Goal: Task Accomplishment & Management: Use online tool/utility

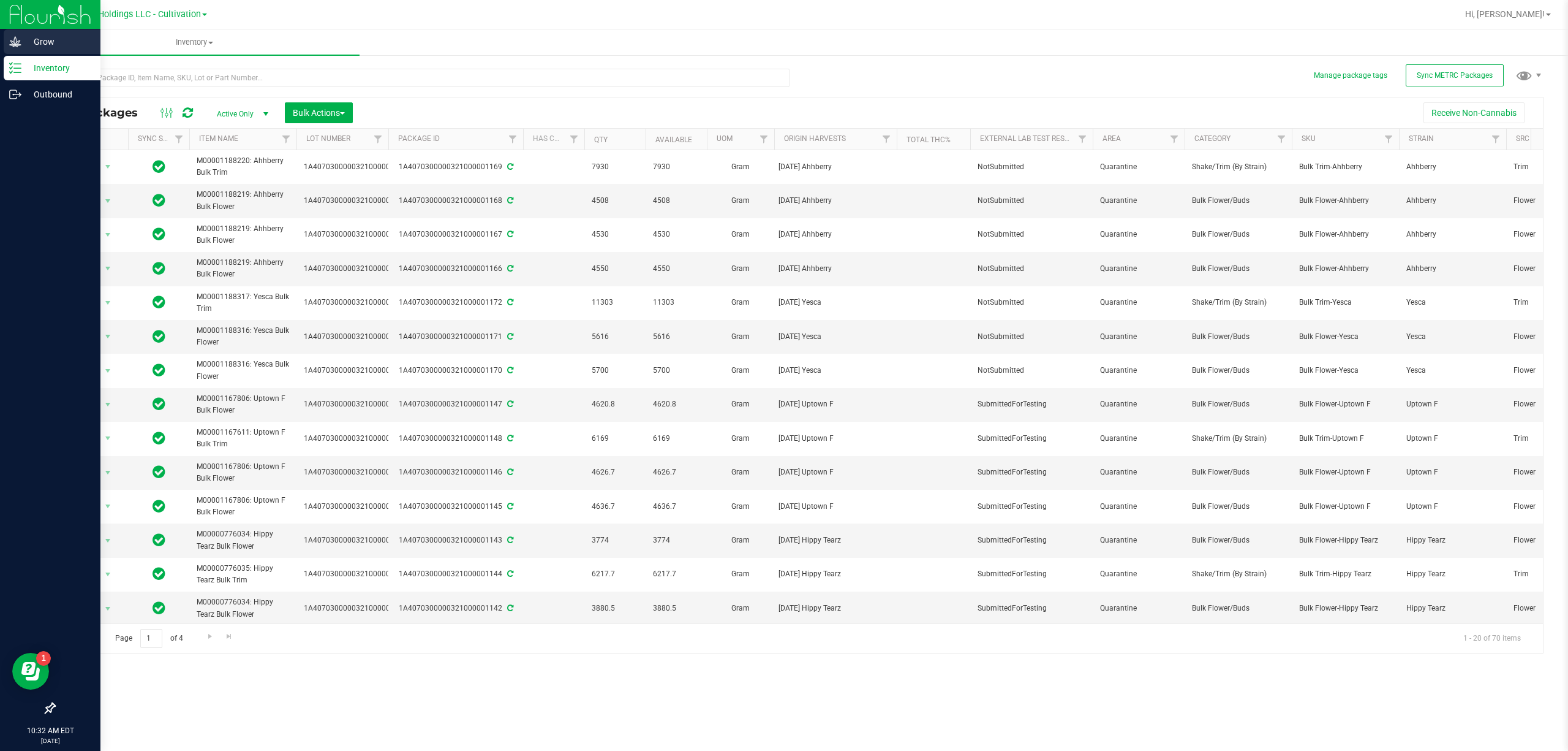
click at [25, 43] on p "Grow" at bounding box center [58, 41] width 74 height 15
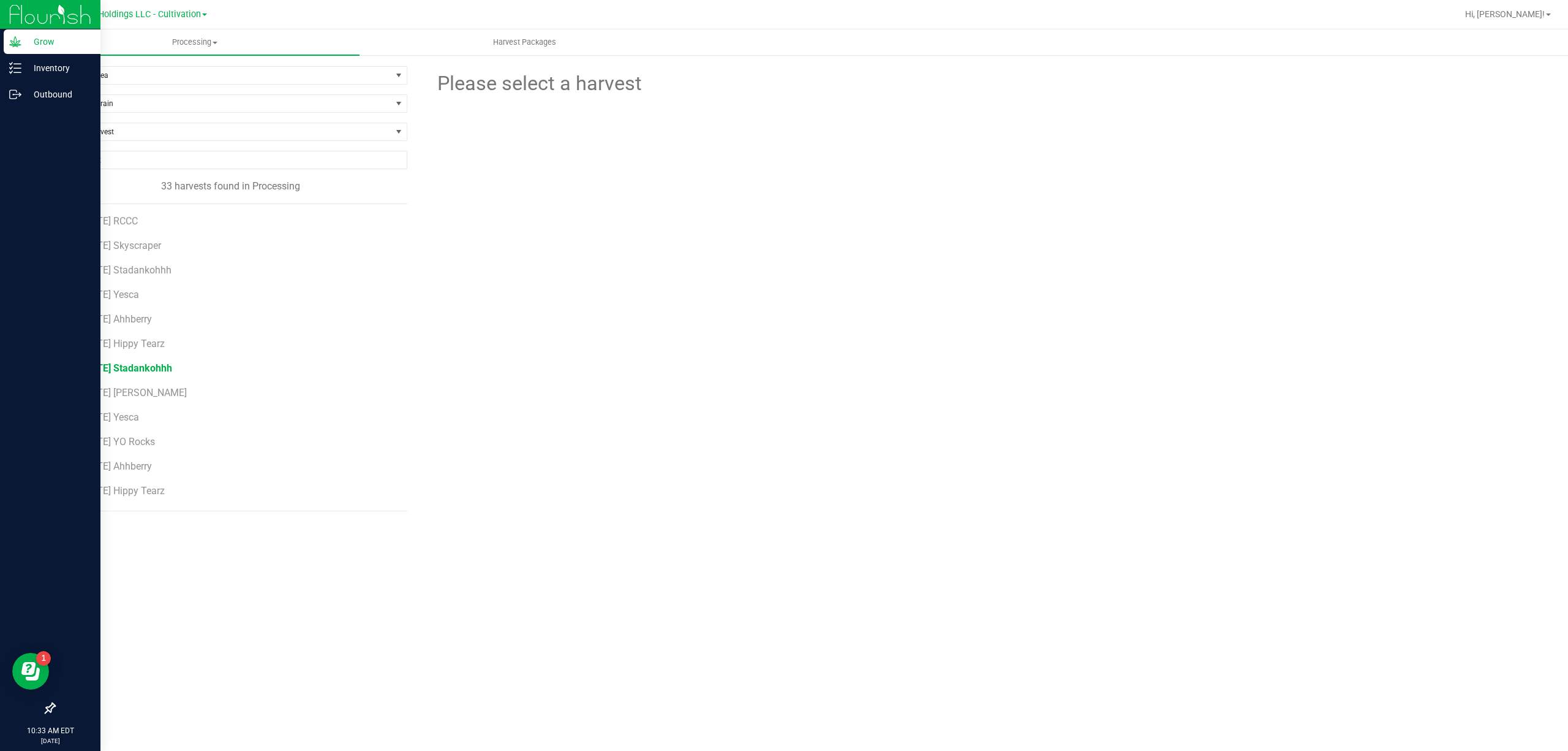
click at [124, 371] on span "[DATE] Stadankohhh" at bounding box center [127, 368] width 90 height 11
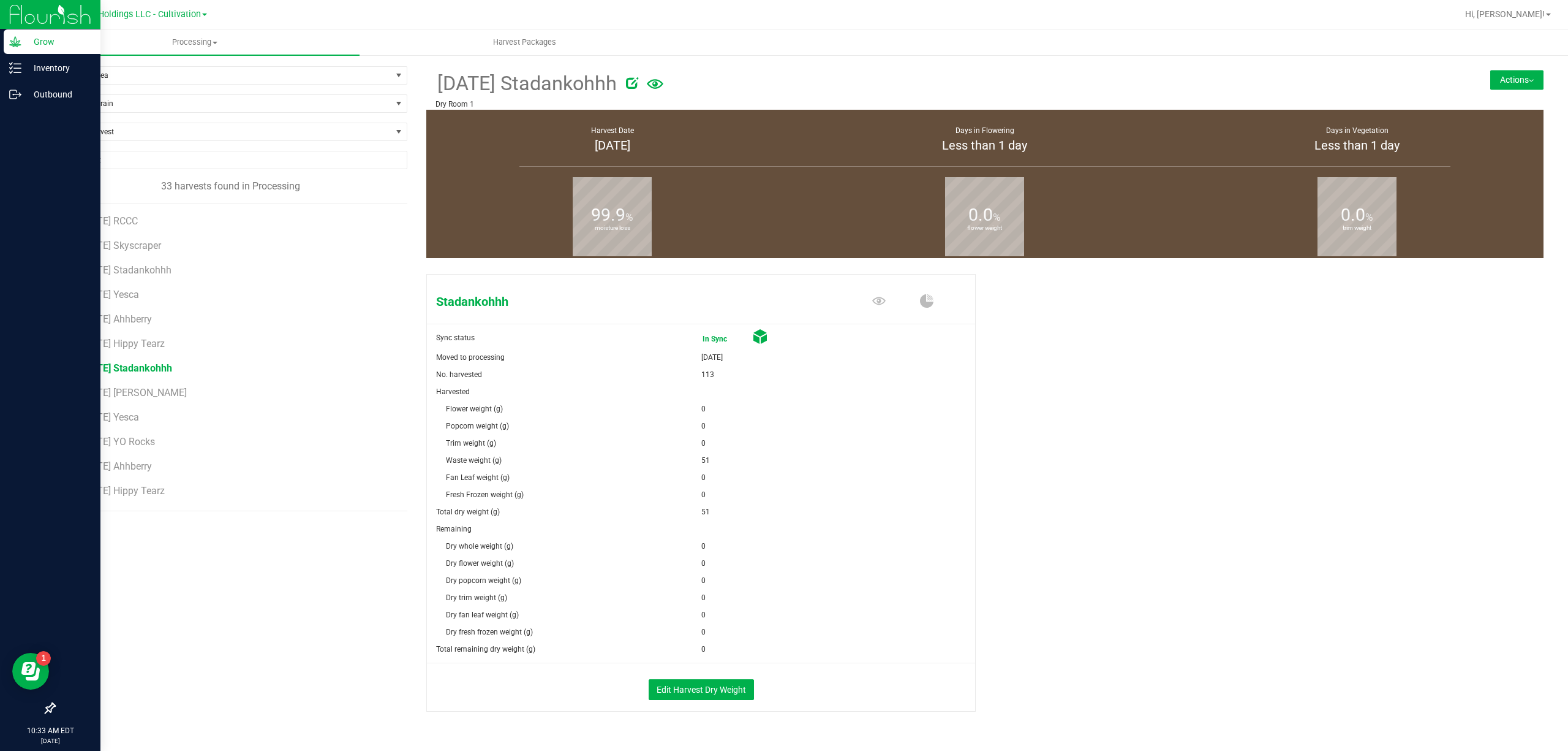
click at [1490, 84] on button "Actions" at bounding box center [1516, 80] width 53 height 19
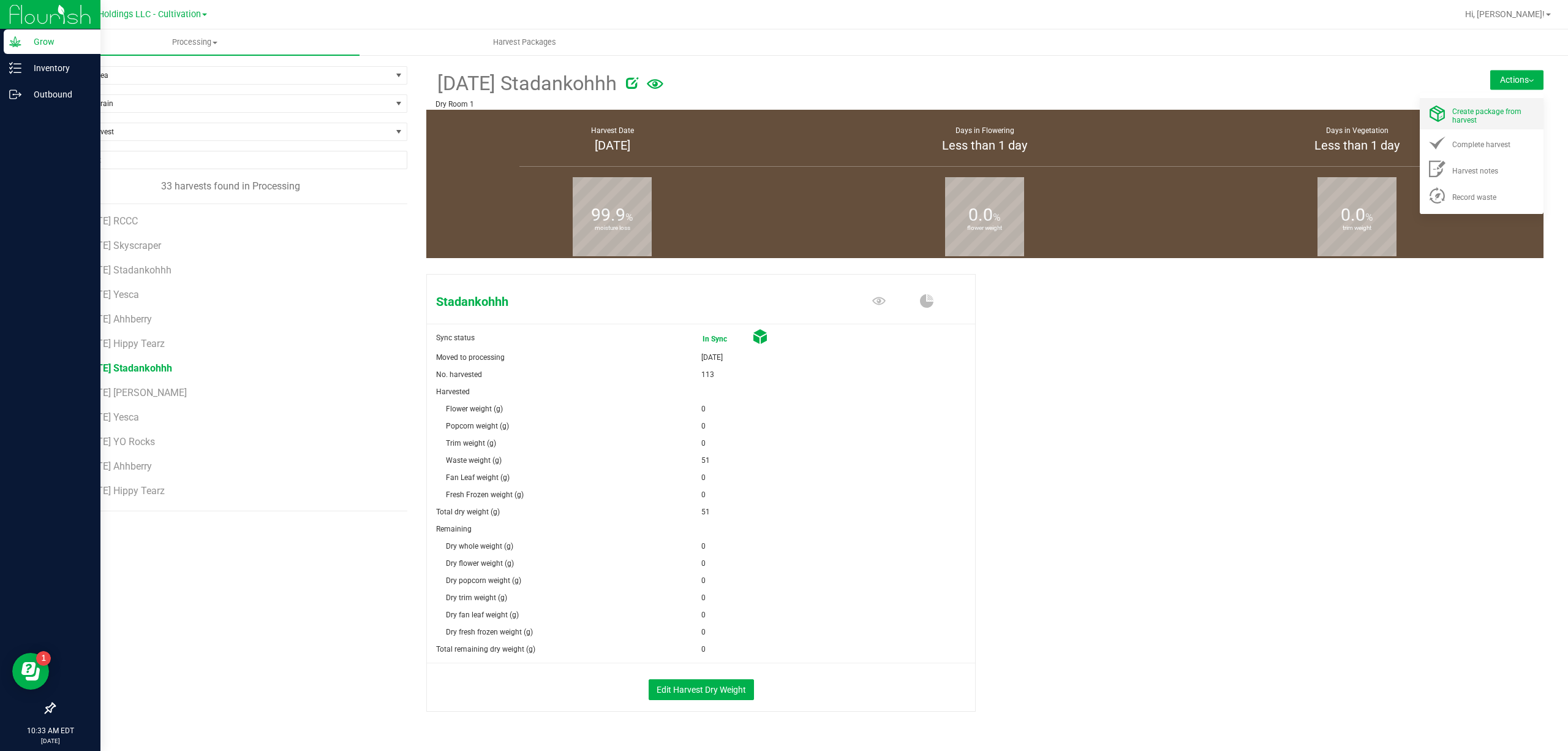
click at [1462, 107] on span "Create package from harvest" at bounding box center [1486, 116] width 69 height 18
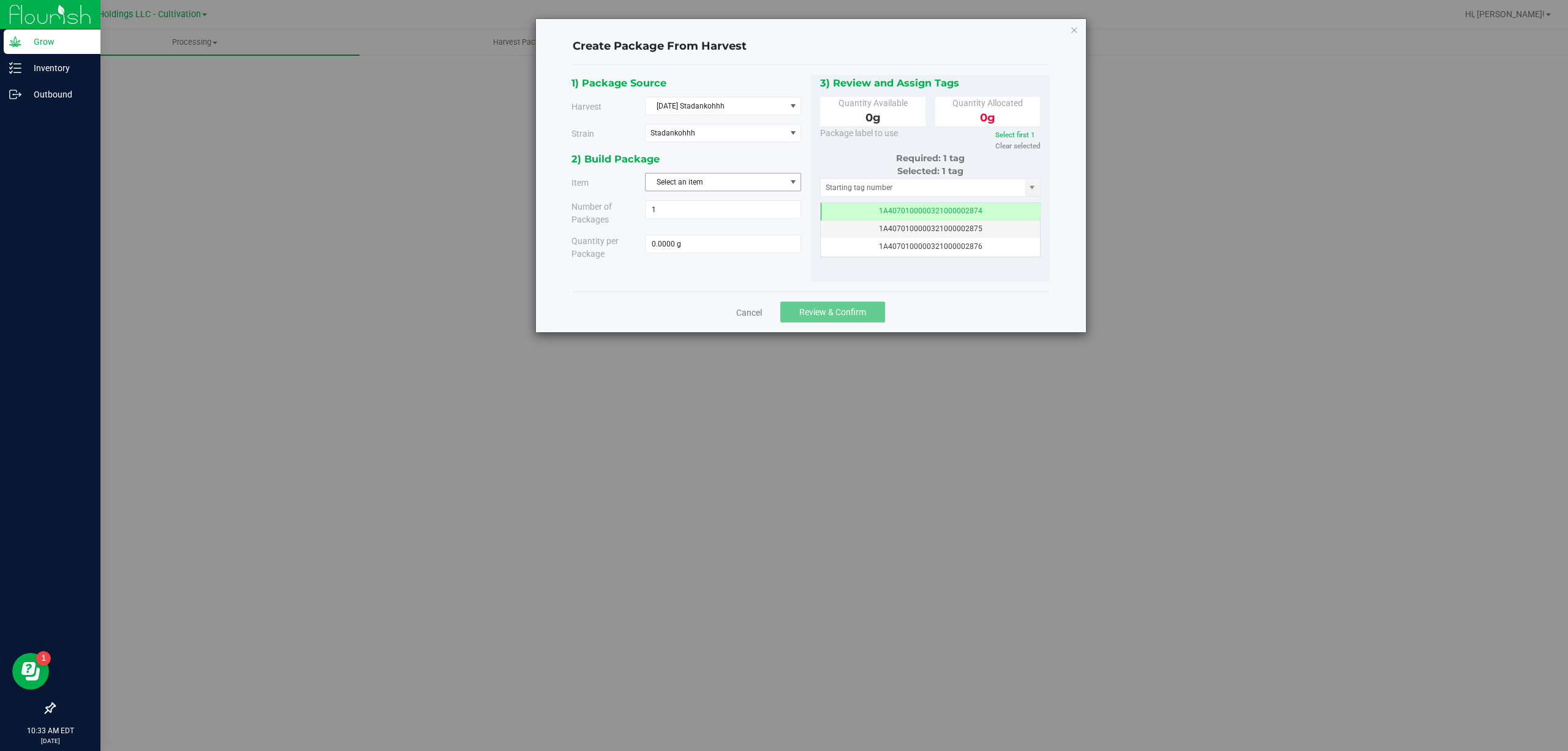
click at [735, 180] on span "Select an item" at bounding box center [715, 182] width 139 height 18
click at [779, 238] on span "M00001188124: Stadankohhh Bulk Flower" at bounding box center [723, 243] width 140 height 32
click at [767, 160] on div "2) Build Package" at bounding box center [687, 159] width 231 height 17
click at [1074, 33] on icon "button" at bounding box center [1074, 29] width 9 height 15
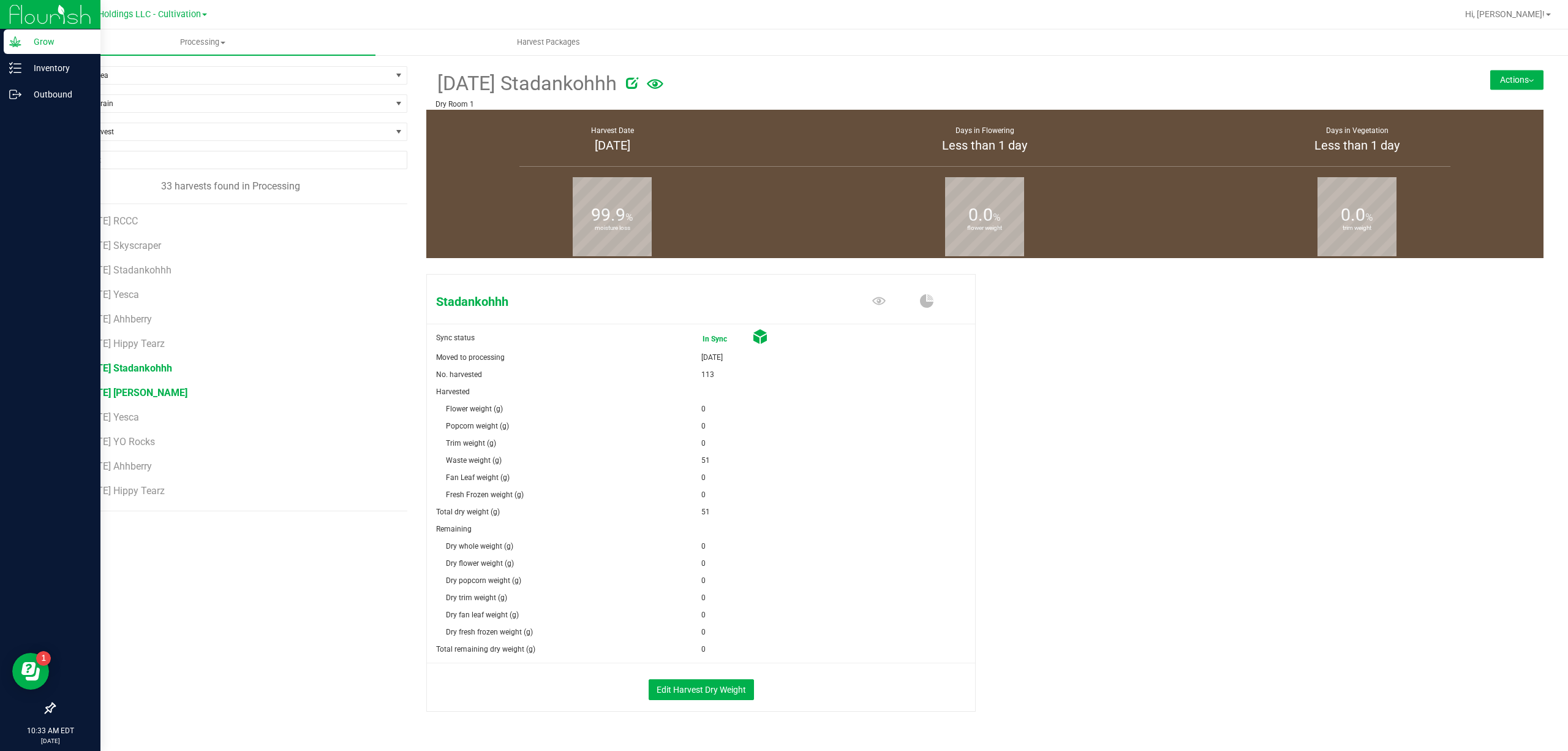
click at [176, 397] on span "[DATE] [PERSON_NAME]" at bounding box center [135, 392] width 105 height 11
click at [184, 440] on span "[DATE] [PERSON_NAME]-GC" at bounding box center [143, 433] width 122 height 11
click at [1498, 84] on button "Actions" at bounding box center [1516, 80] width 53 height 19
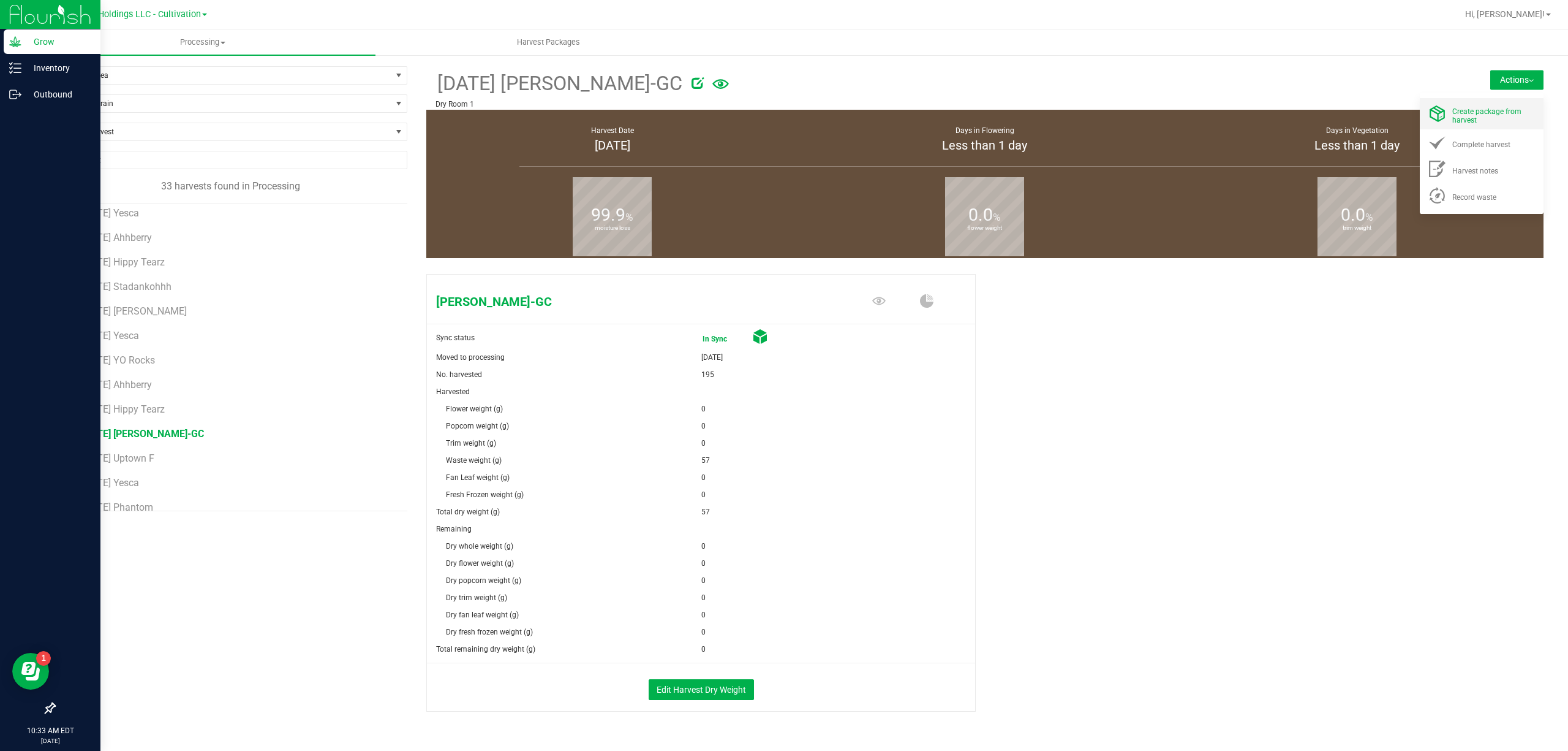
click at [1472, 102] on li "Create package from harvest" at bounding box center [1481, 114] width 124 height 32
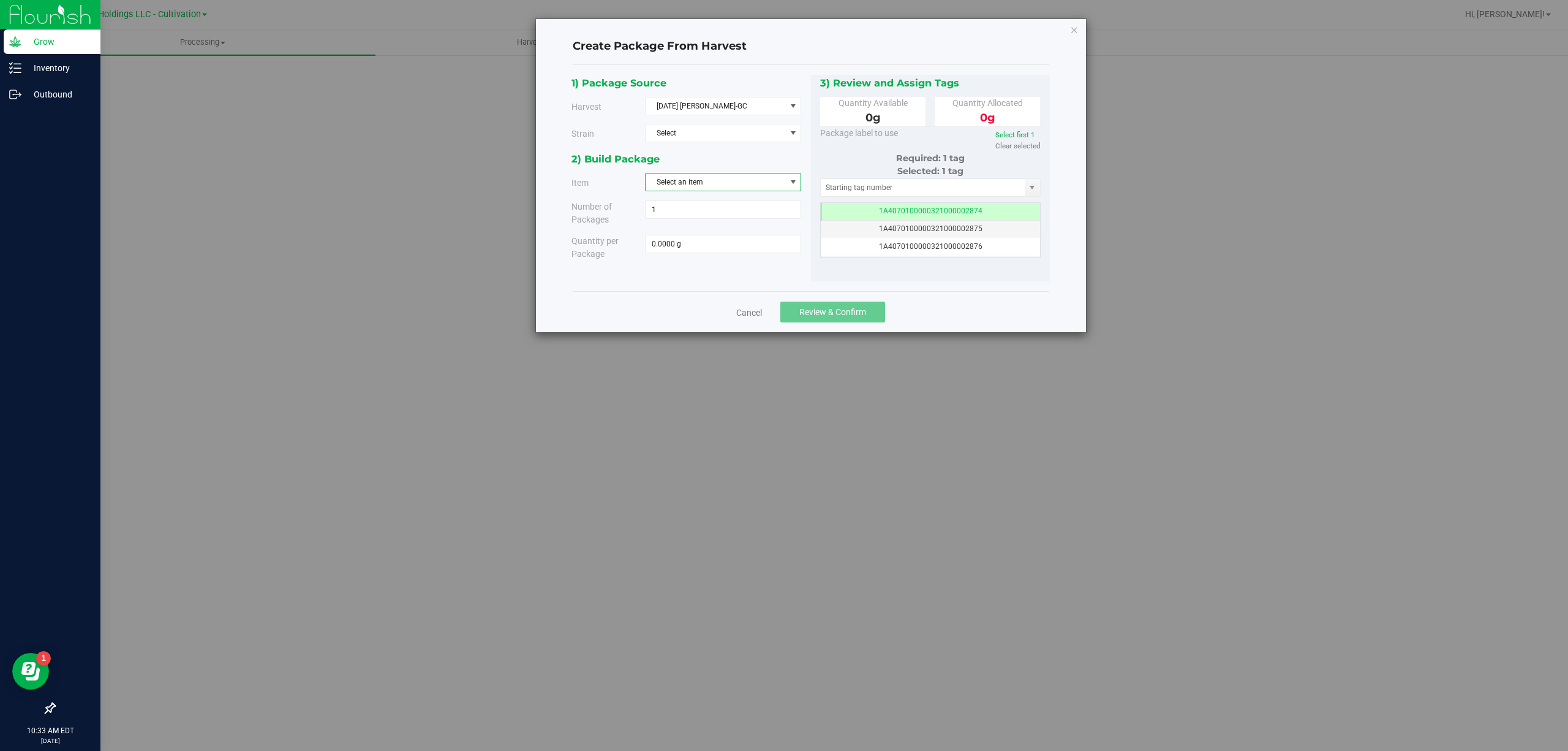
click at [743, 180] on span "Select an item" at bounding box center [715, 182] width 139 height 18
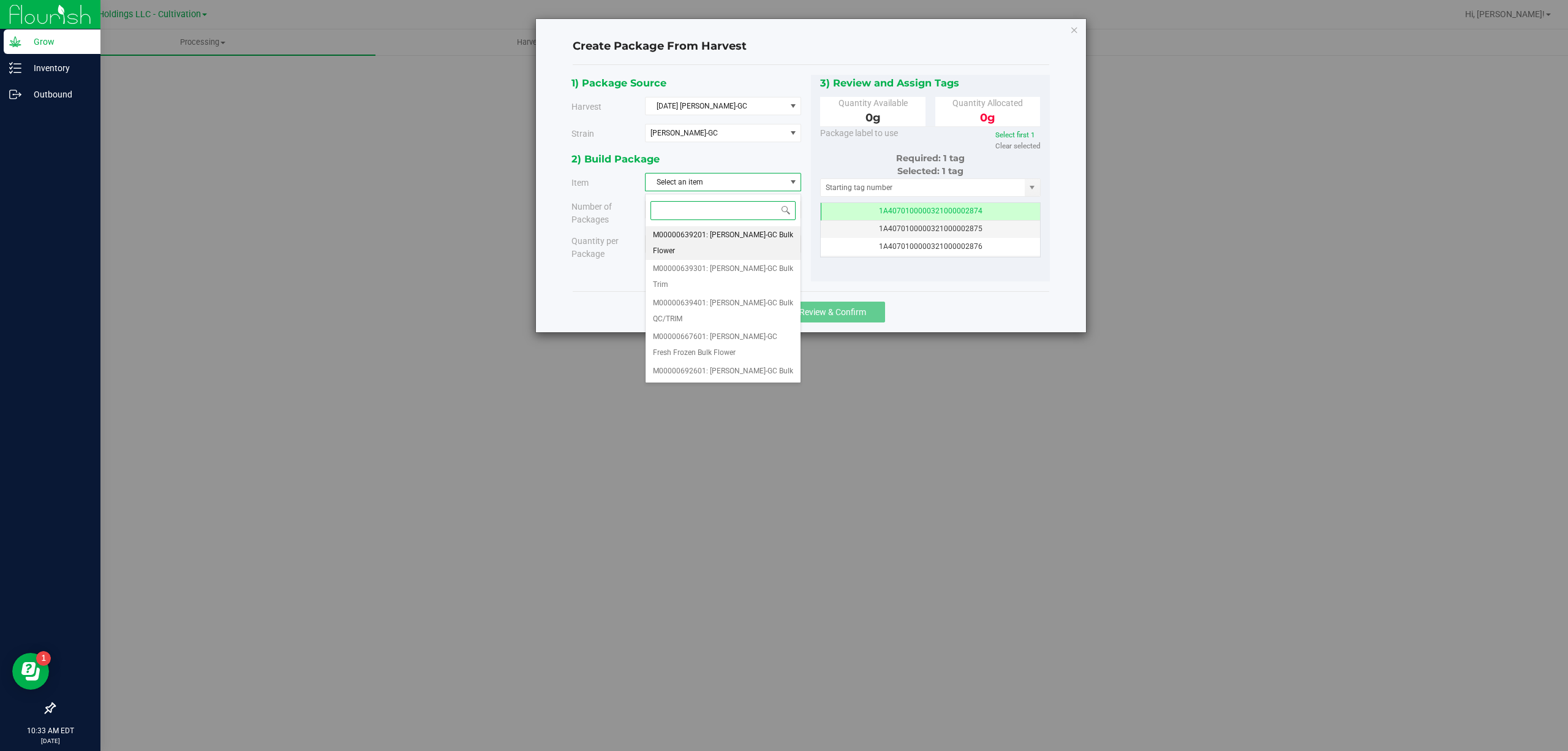
click at [760, 240] on span "M00000639201: [PERSON_NAME]-GC Bulk Flower" at bounding box center [723, 243] width 140 height 32
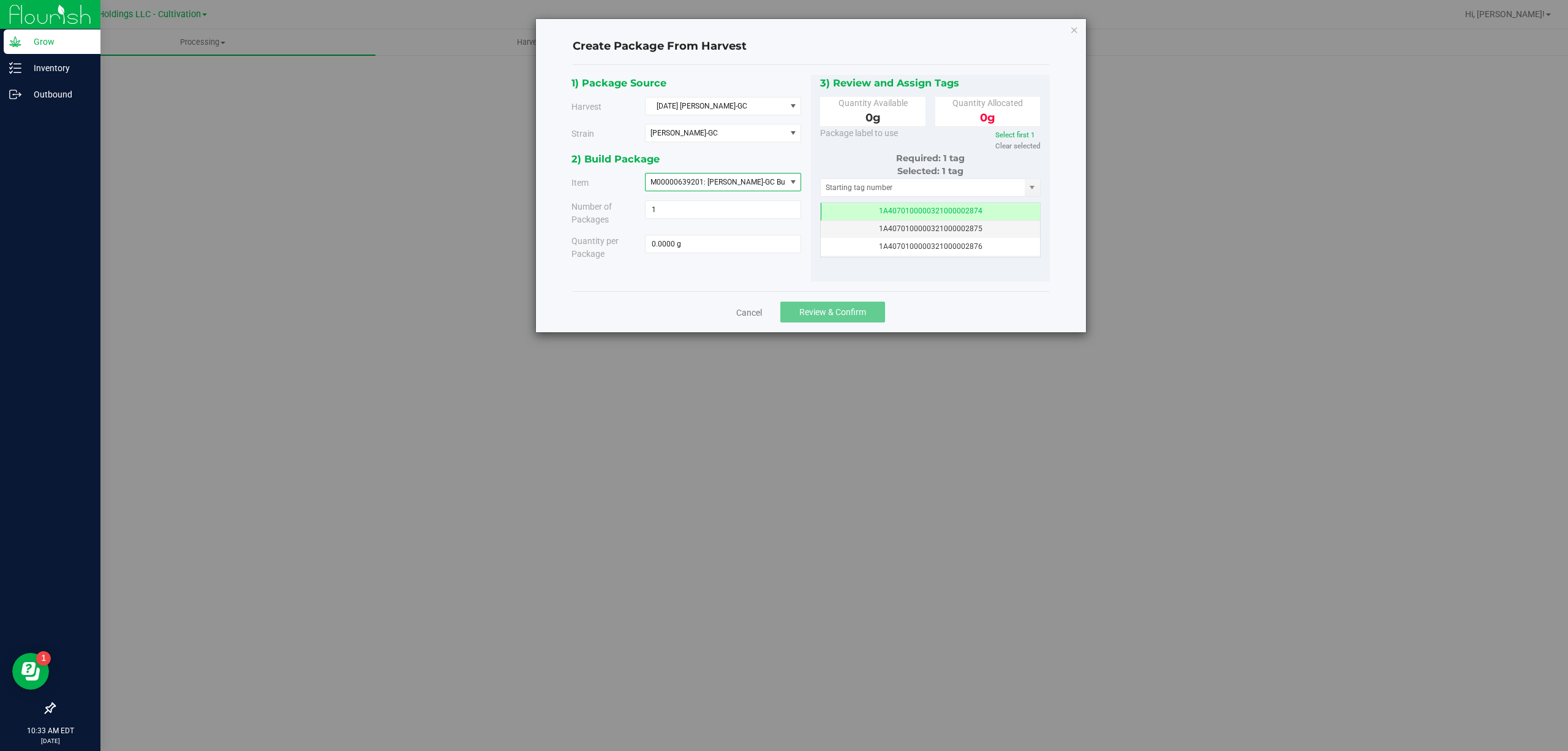
click at [775, 164] on div "2) Build Package" at bounding box center [687, 159] width 231 height 17
click at [1070, 27] on icon "button" at bounding box center [1074, 29] width 9 height 15
